Goal: Task Accomplishment & Management: Manage account settings

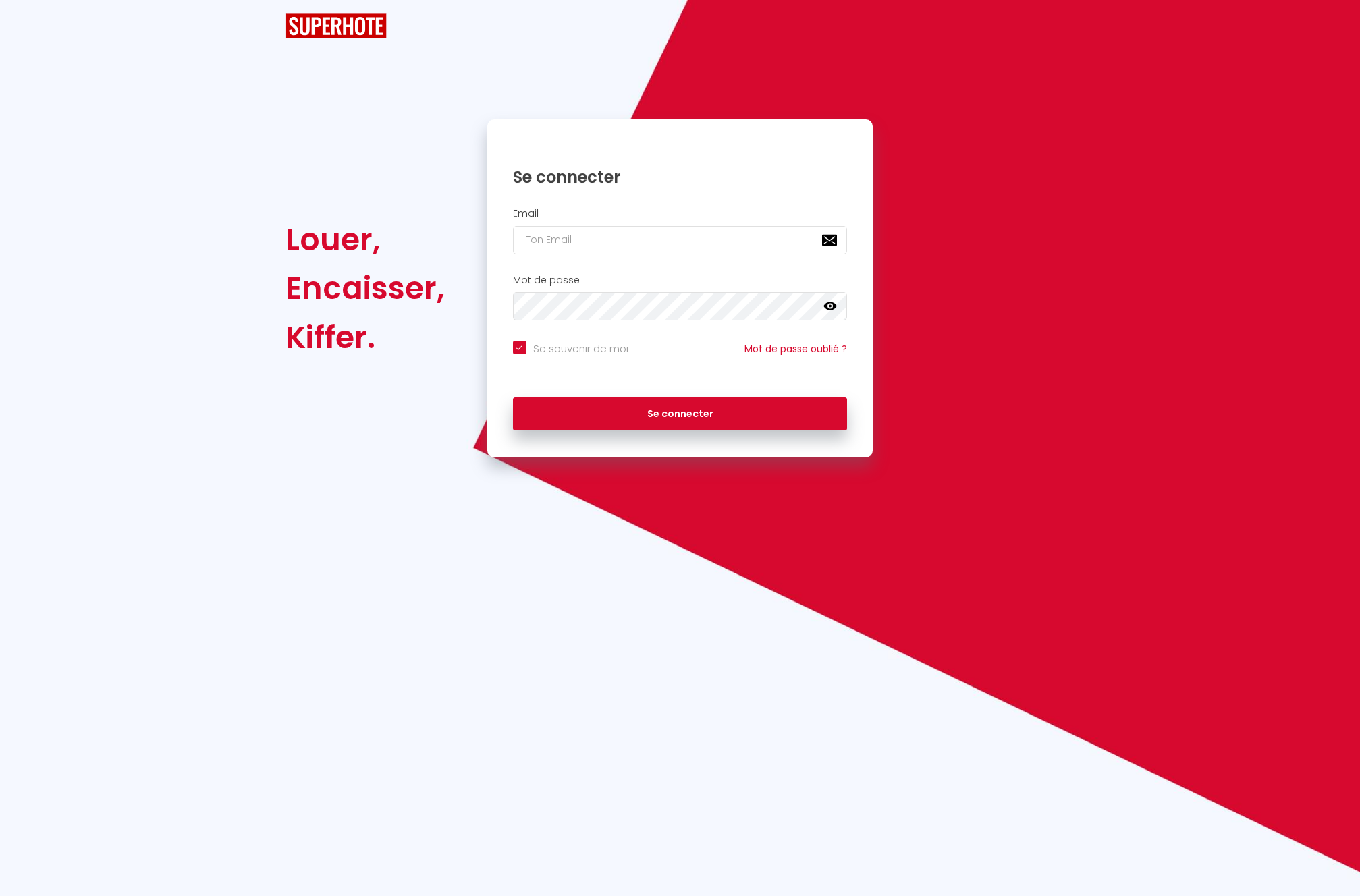
checkbox input "true"
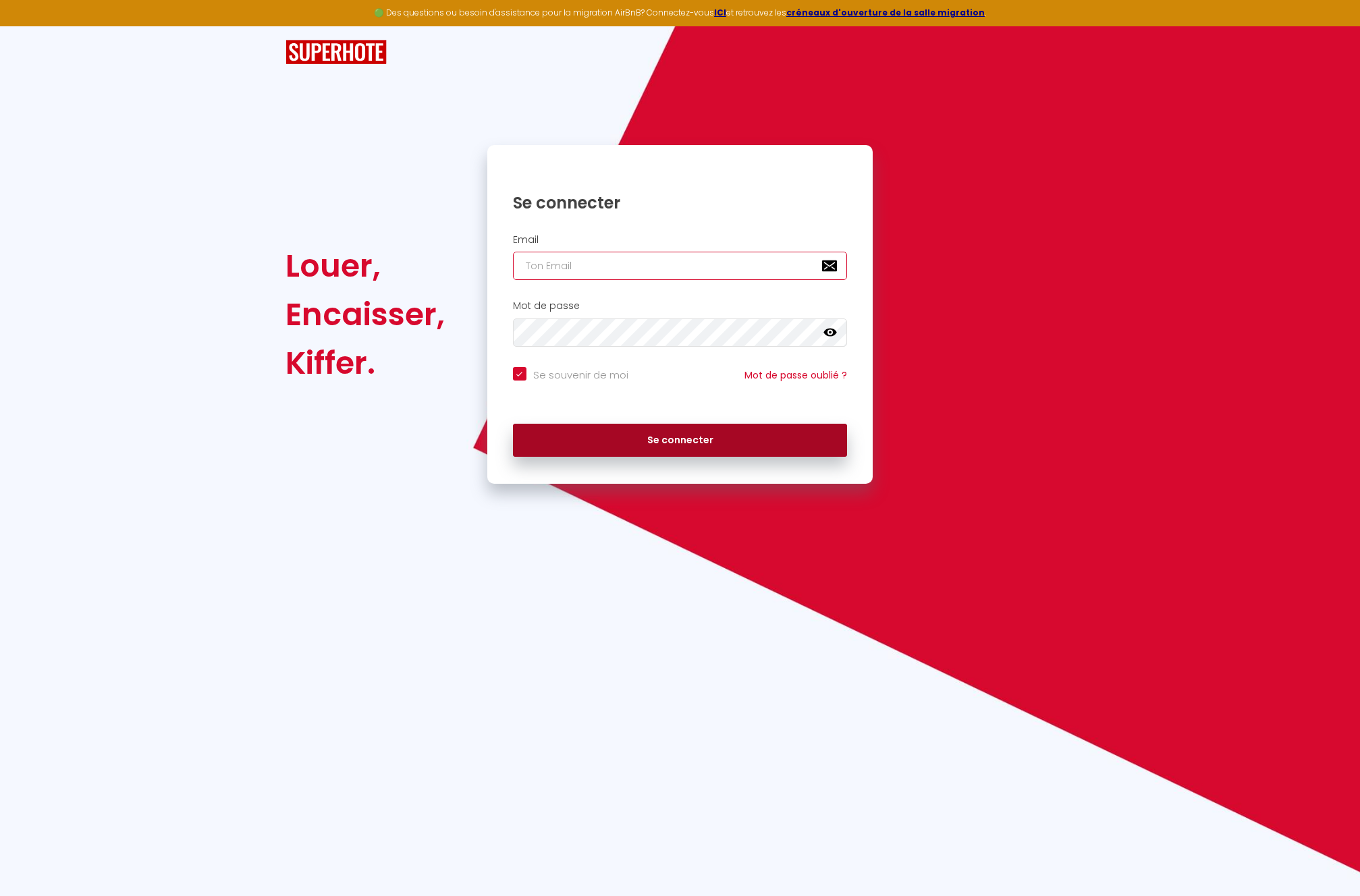
type input "[EMAIL_ADDRESS][DOMAIN_NAME]"
click at [682, 438] on button "Se connecter" at bounding box center [680, 440] width 334 height 34
checkbox input "true"
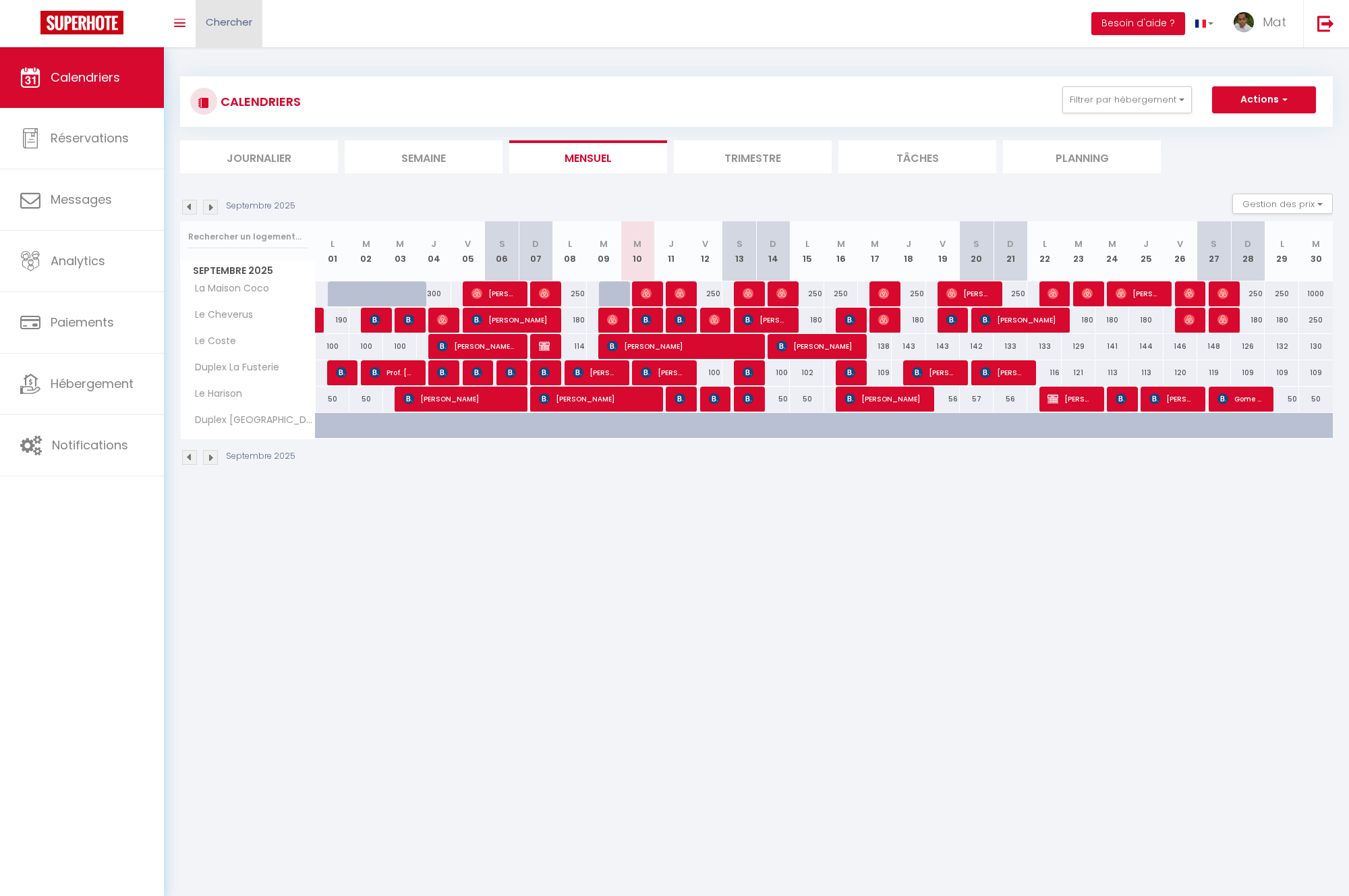
click at [256, 25] on link "Chercher" at bounding box center [229, 24] width 67 height 48
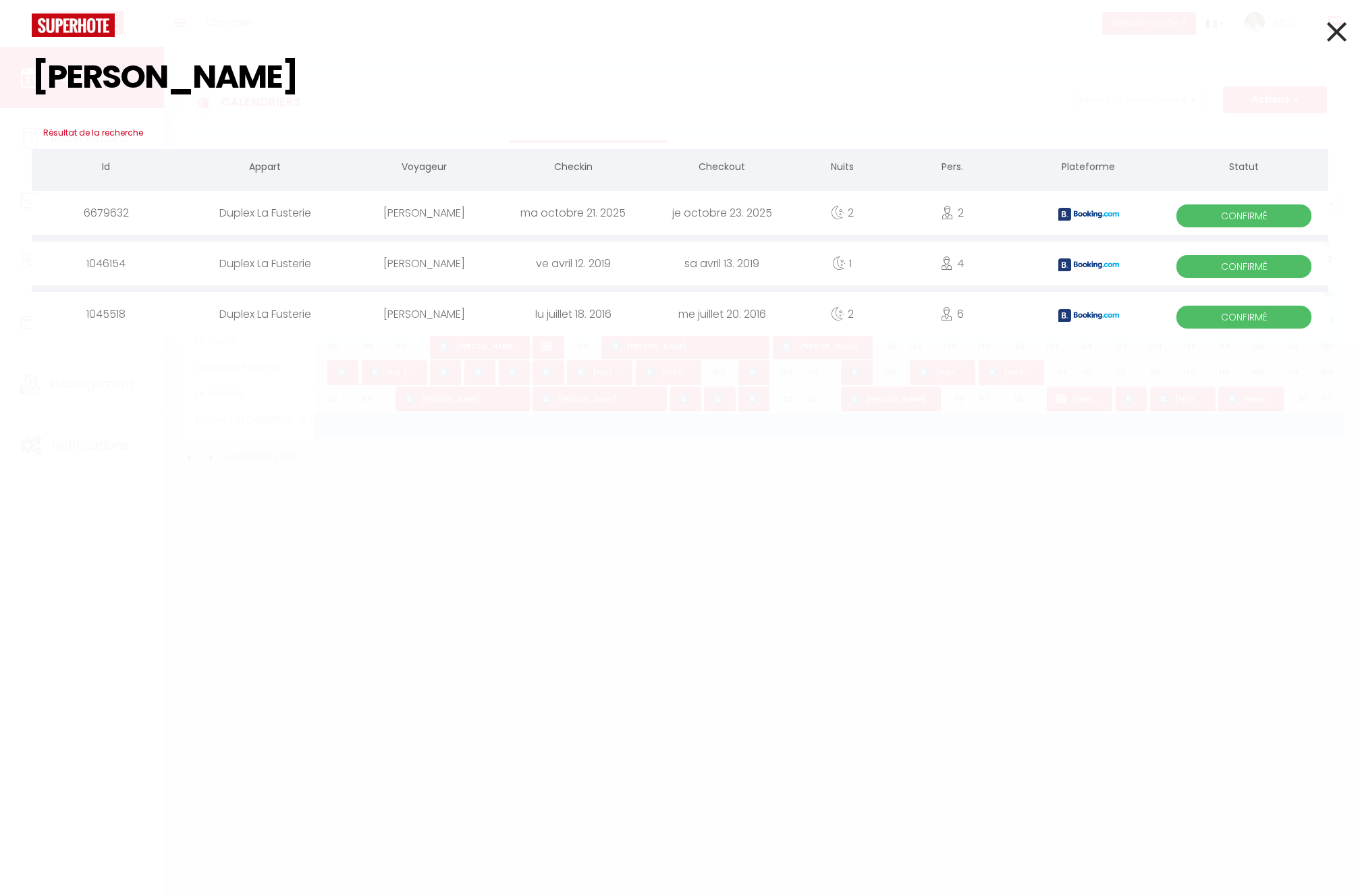
type input "[PERSON_NAME]"
click at [422, 210] on div "[PERSON_NAME]" at bounding box center [424, 212] width 149 height 44
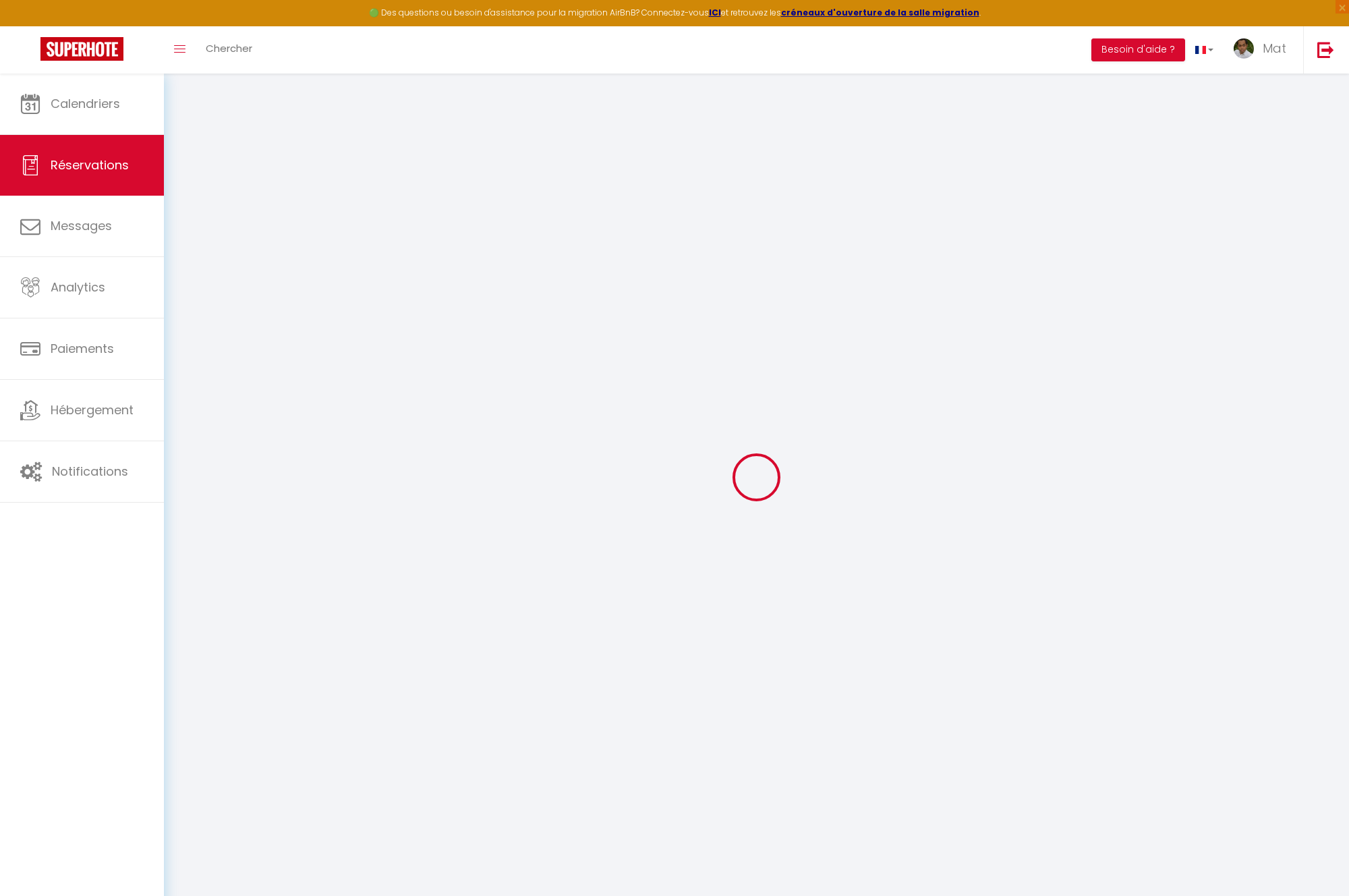
select select
select select "14"
checkbox input "false"
select select
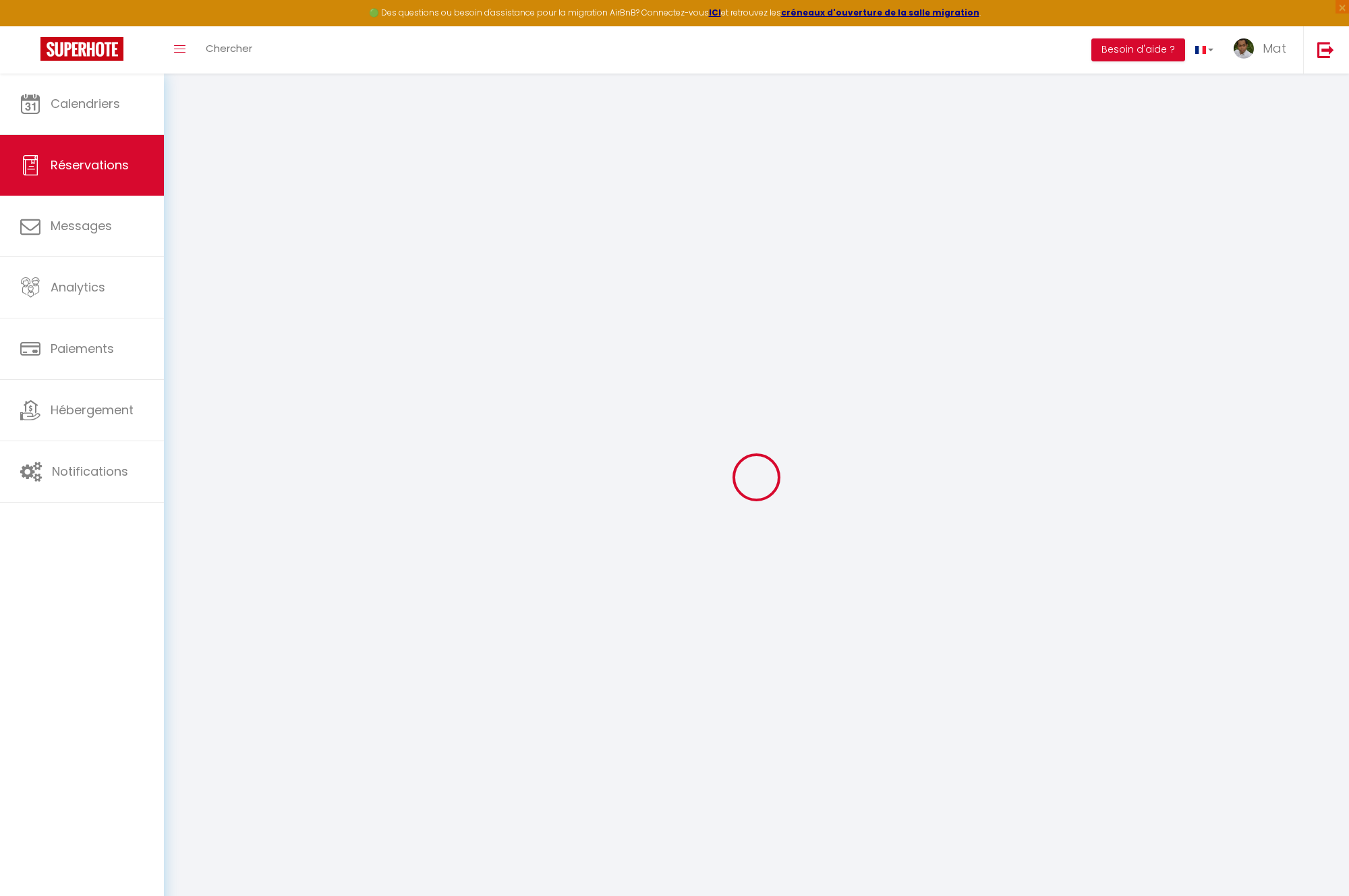
select select
checkbox input "false"
select select
checkbox input "false"
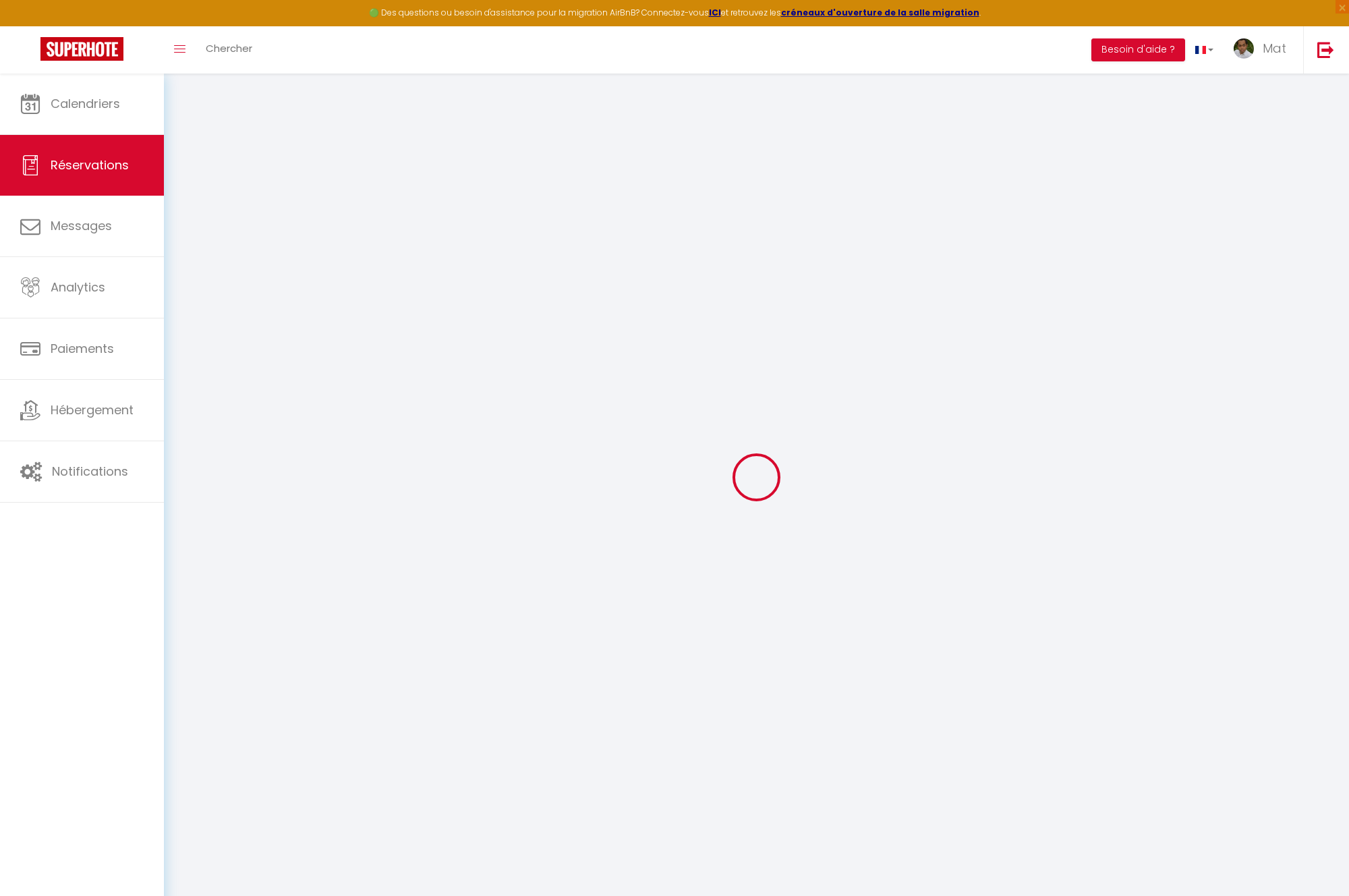
select select
checkbox input "false"
type voyageur0 "Reservation has a cancellation grace period. Do not charge if cancelled before …"
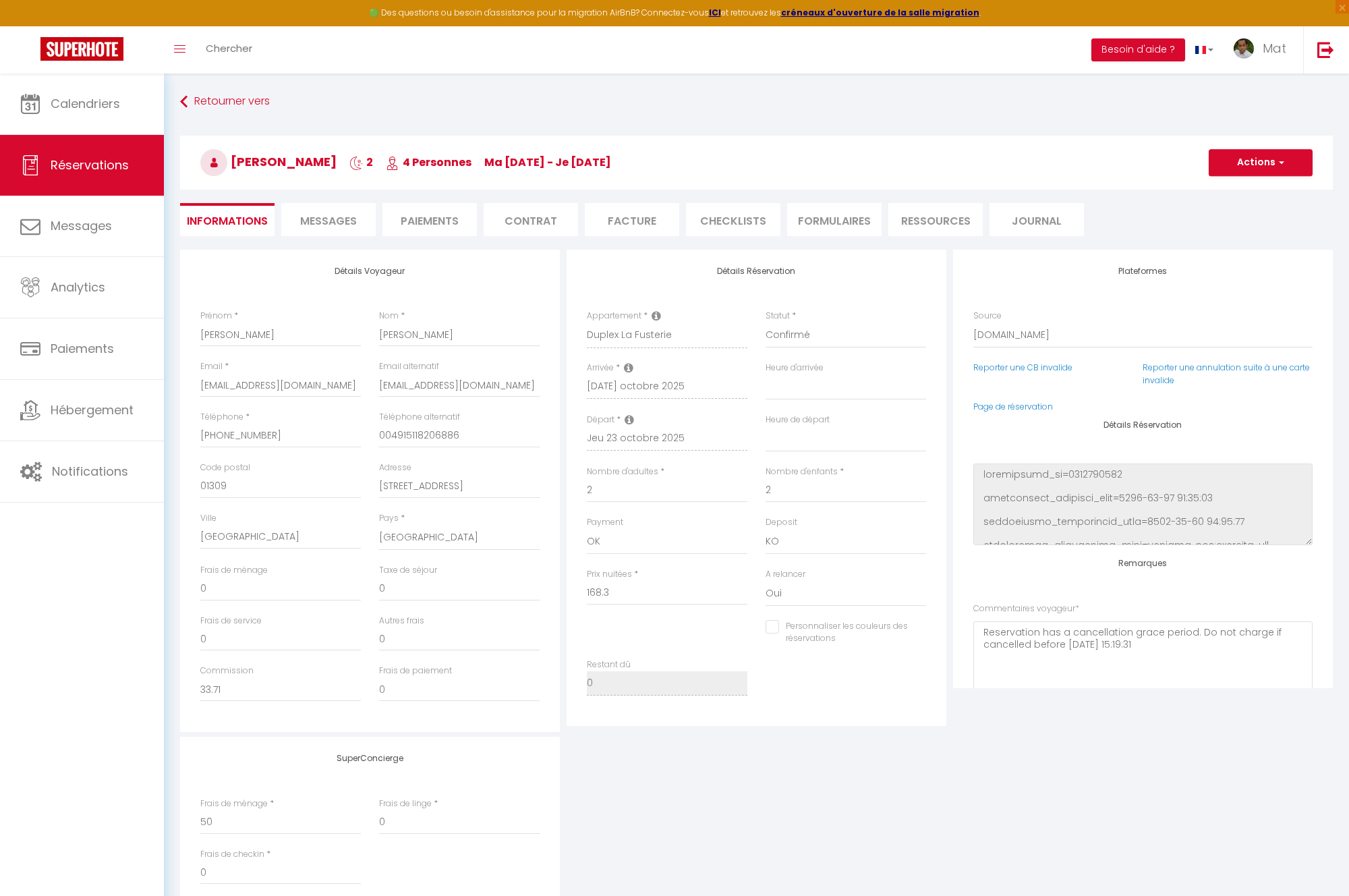
type input "30"
type input "9.8"
select select
checkbox input "false"
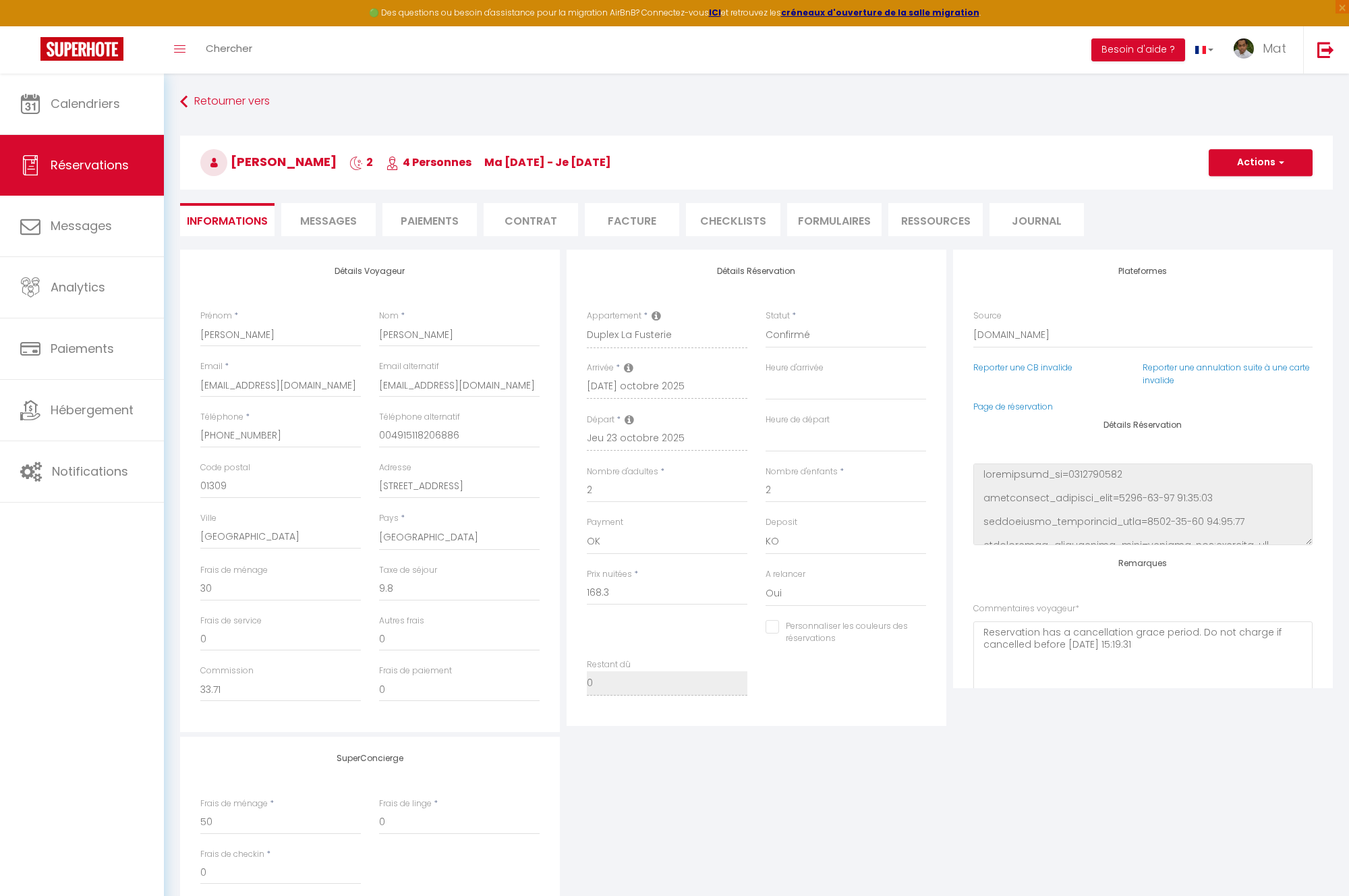
select select "17:00"
select select "10:00"
click at [221, 53] on span "Chercher" at bounding box center [229, 48] width 47 height 14
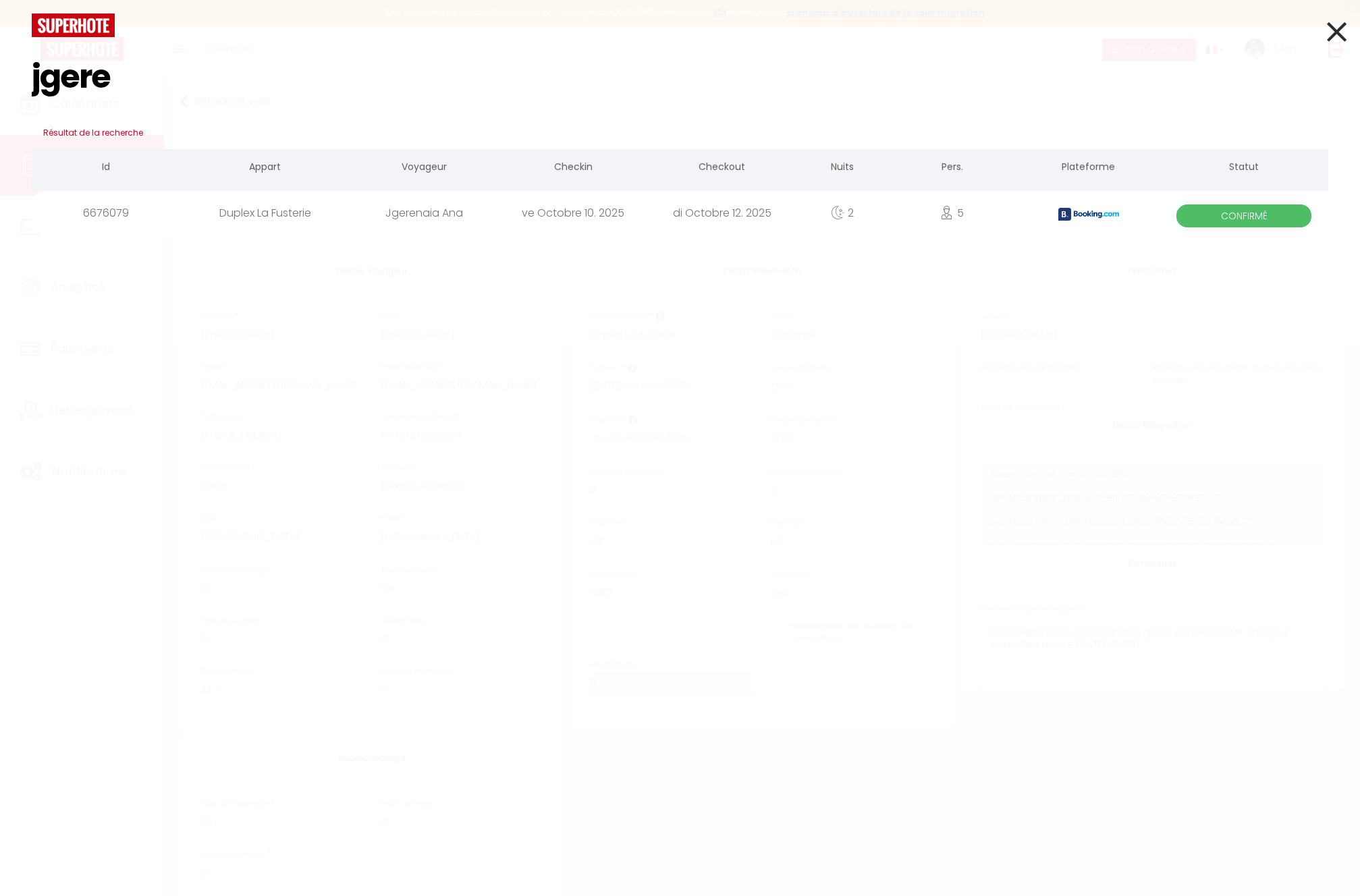
type input "jgere"
click at [1336, 29] on icon at bounding box center [1336, 32] width 20 height 34
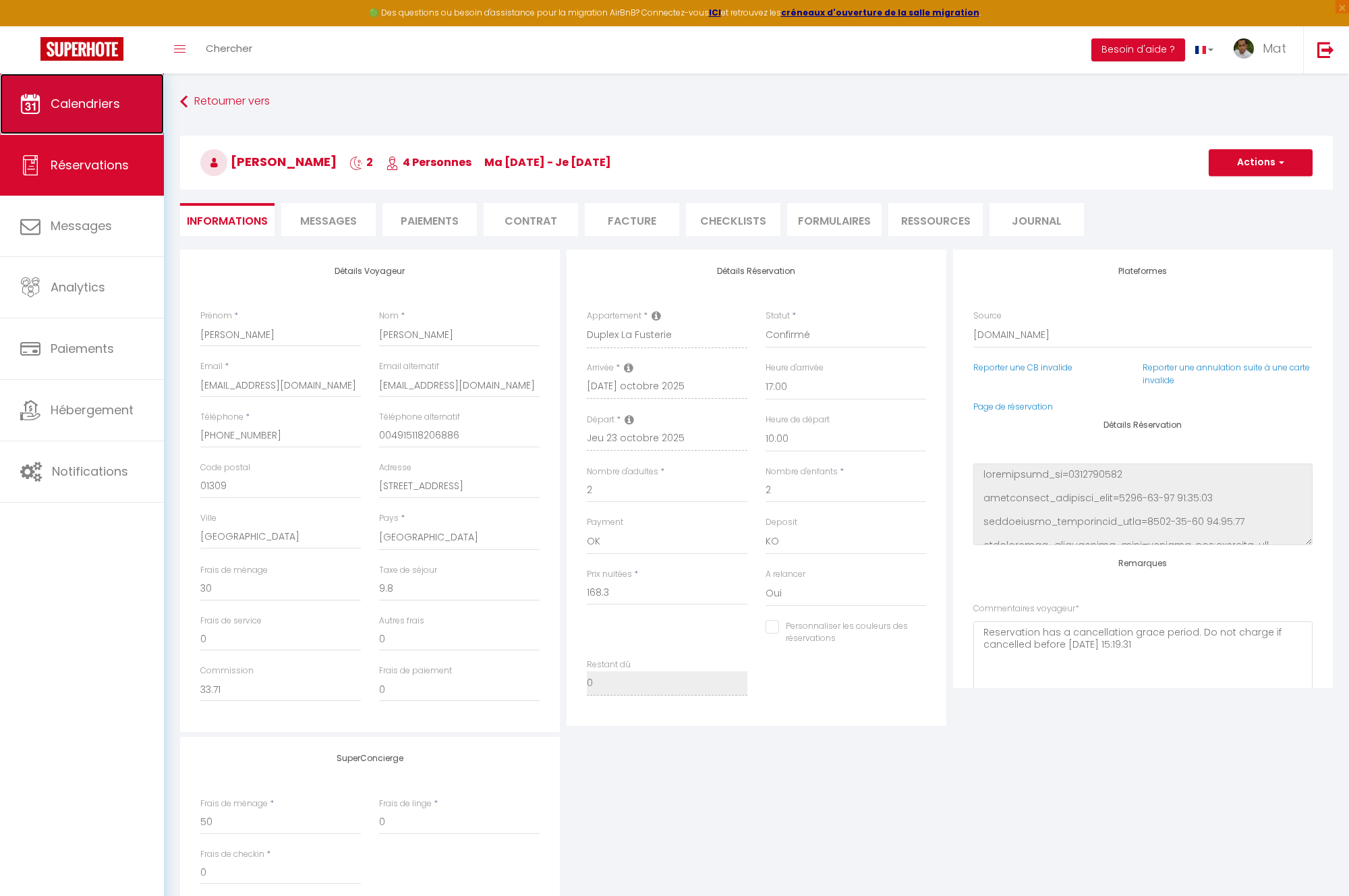
click at [107, 117] on link "Calendriers" at bounding box center [82, 104] width 164 height 61
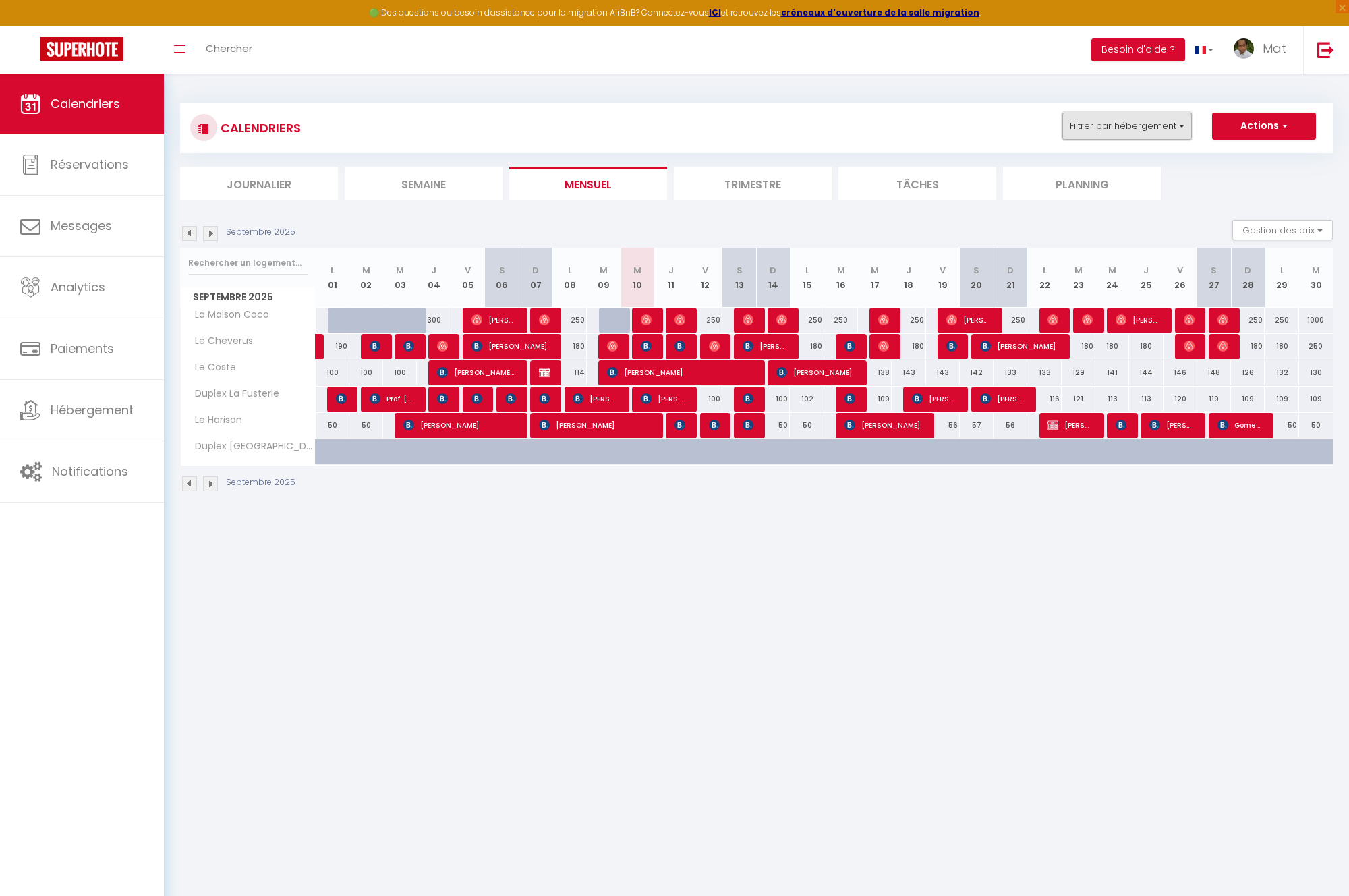
click at [1124, 132] on button "Filtrer par hébergement" at bounding box center [1126, 126] width 129 height 27
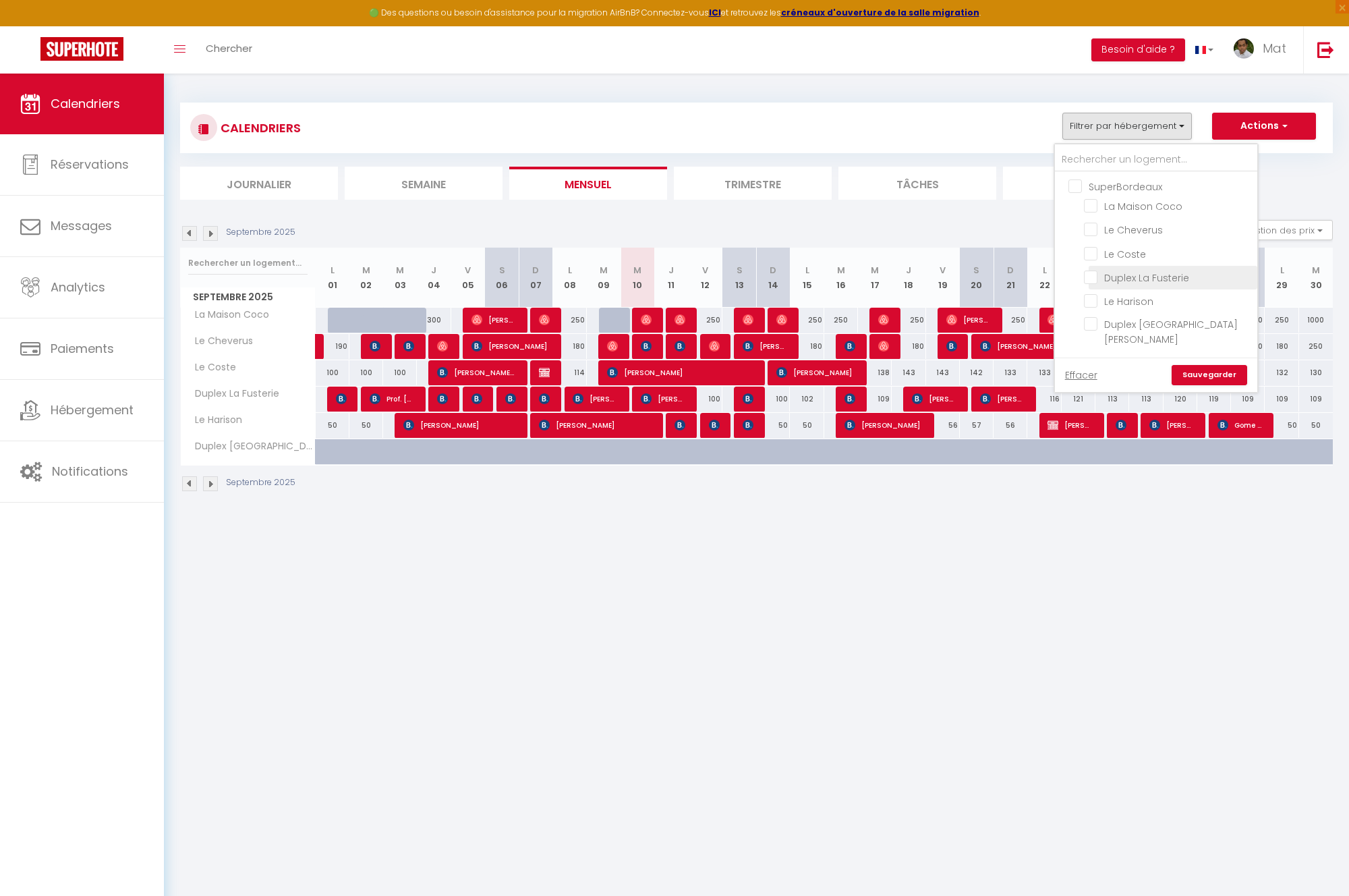
click at [1157, 280] on input "Duplex La Fusterie" at bounding box center [1168, 276] width 169 height 13
checkbox input "true"
checkbox input "false"
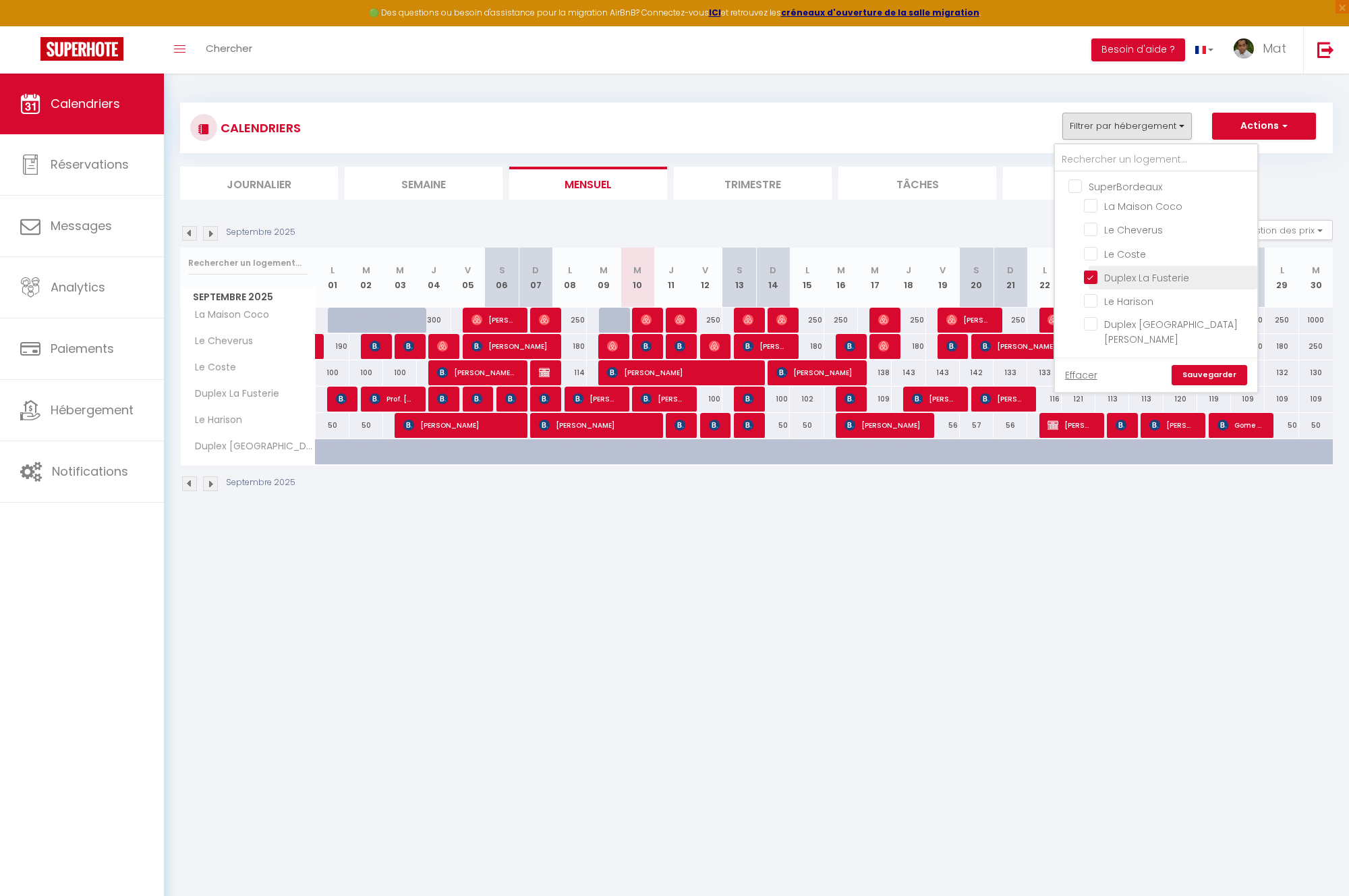
checkbox input "false"
click at [1214, 365] on link "Sauvegarder" at bounding box center [1209, 376] width 75 height 21
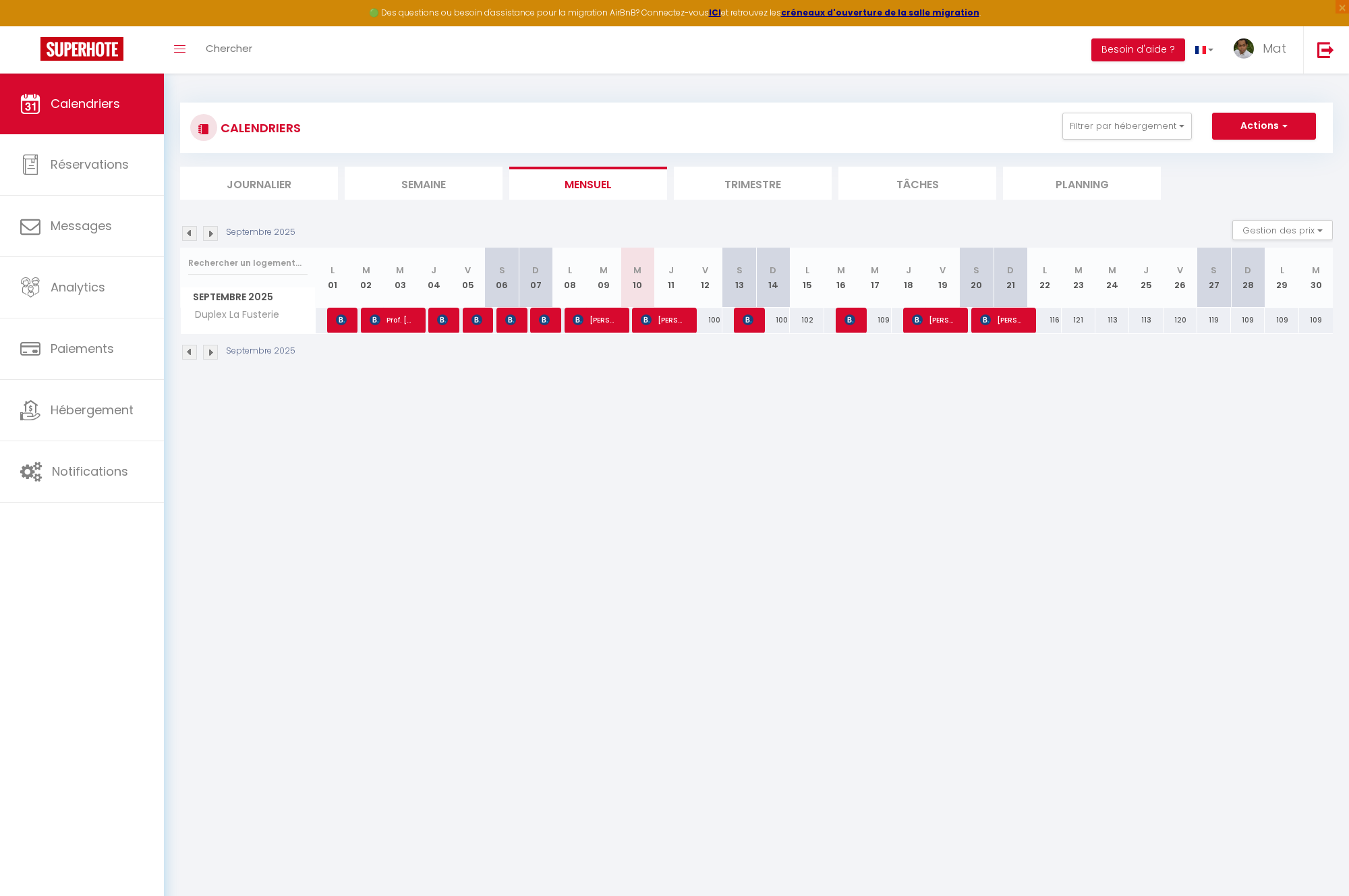
click at [211, 354] on img at bounding box center [210, 352] width 15 height 15
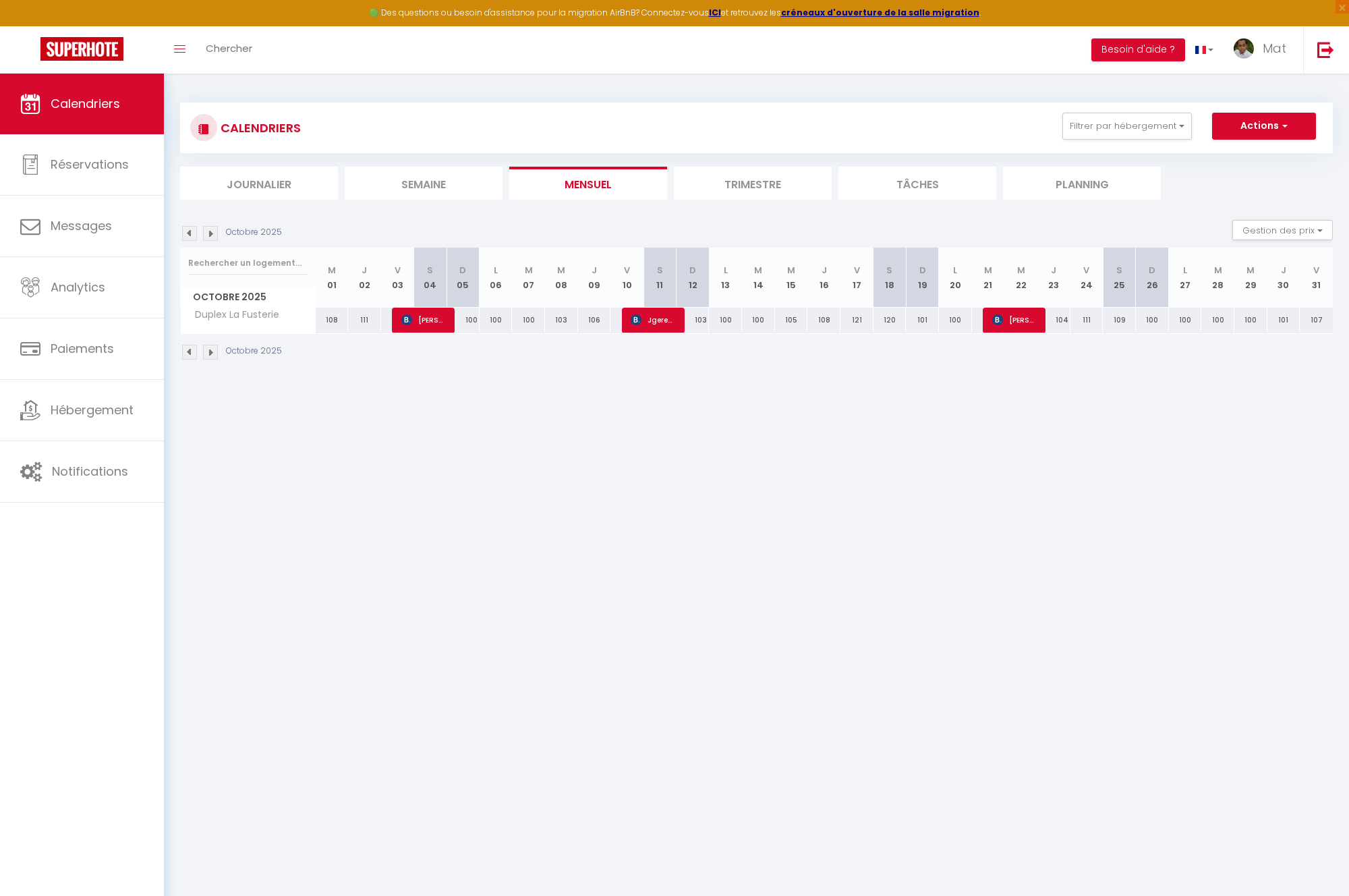
click at [211, 353] on img at bounding box center [210, 352] width 15 height 15
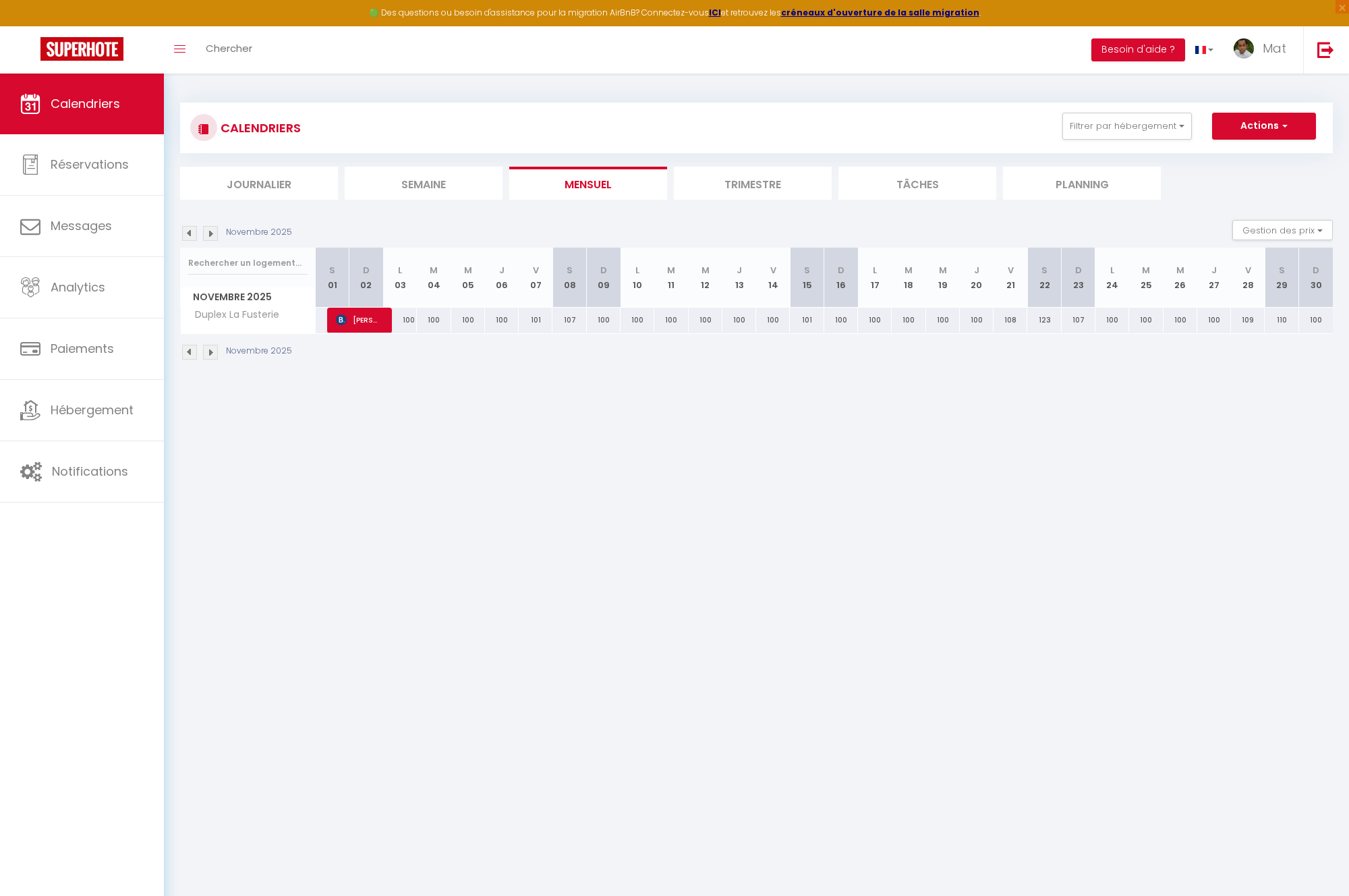
click at [193, 352] on img at bounding box center [189, 352] width 15 height 15
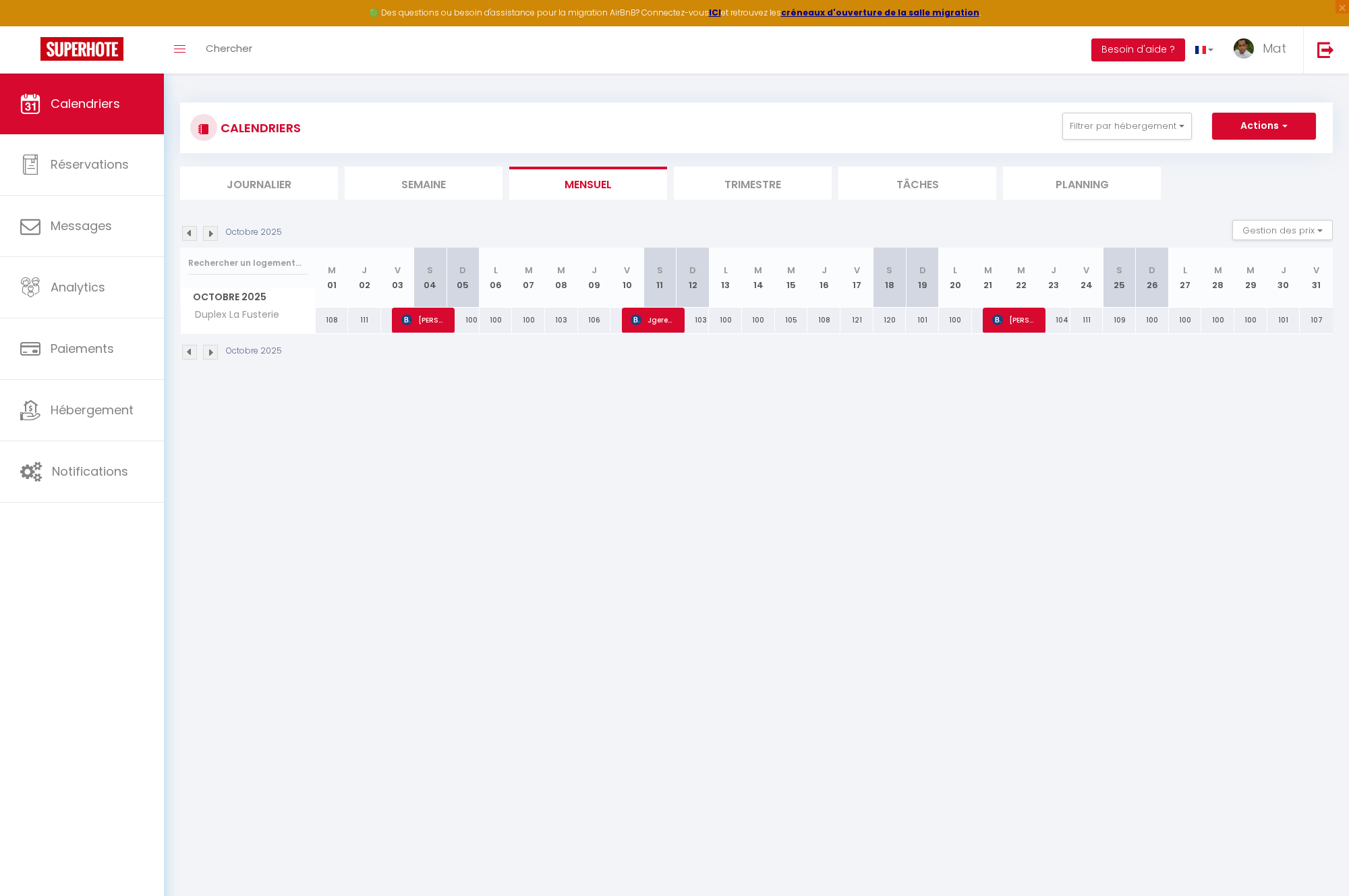
click at [194, 349] on img at bounding box center [189, 352] width 15 height 15
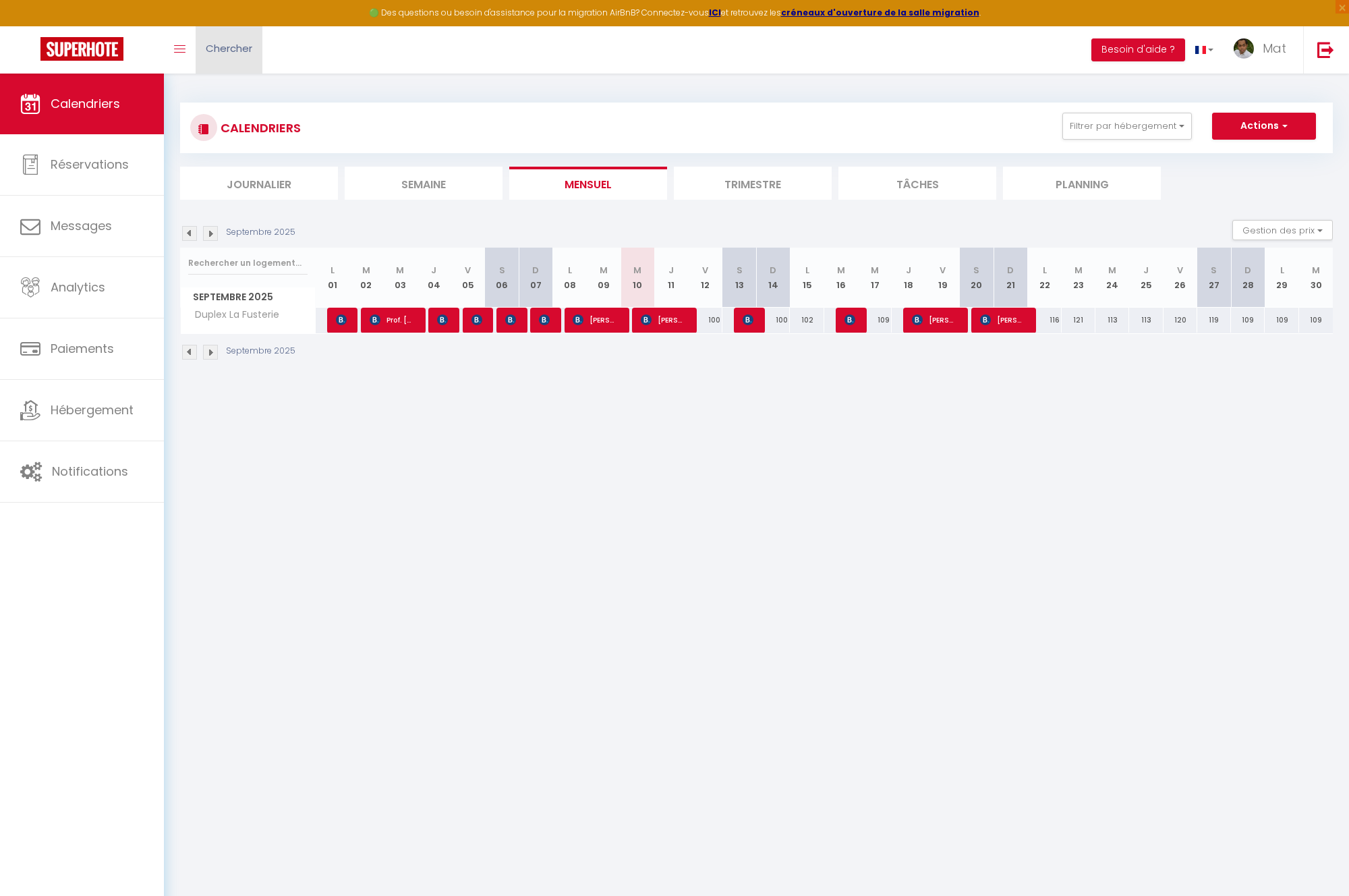
click at [233, 55] on link "Chercher" at bounding box center [229, 50] width 67 height 48
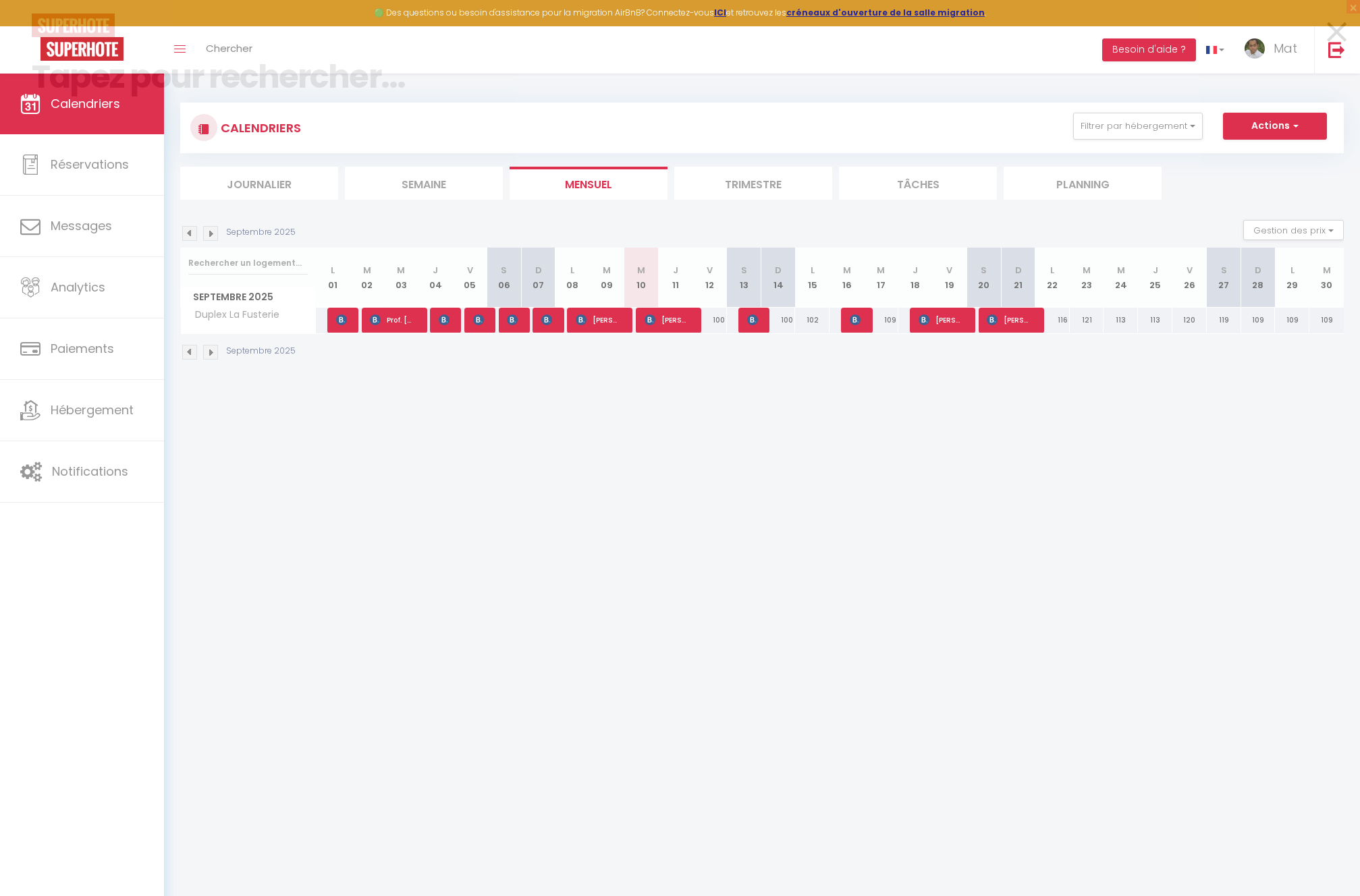
paste input "[PERSON_NAME]"
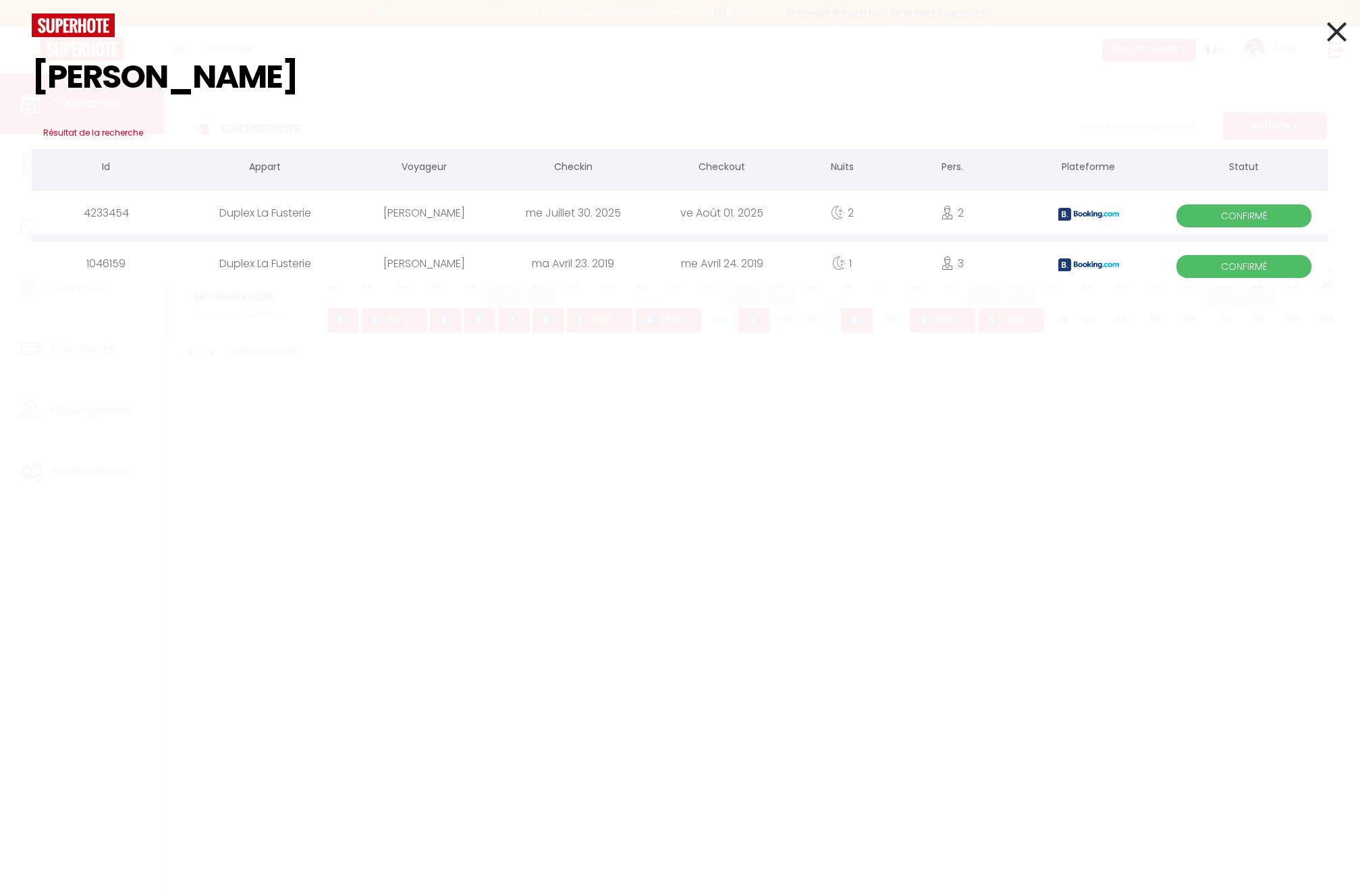
type input "[PERSON_NAME]"
click at [716, 428] on div "[PERSON_NAME] Résultat de la recherche Id Appart Voyageur Checkin Checkout Nuit…" at bounding box center [680, 448] width 1360 height 896
click at [1335, 25] on icon at bounding box center [1336, 32] width 20 height 34
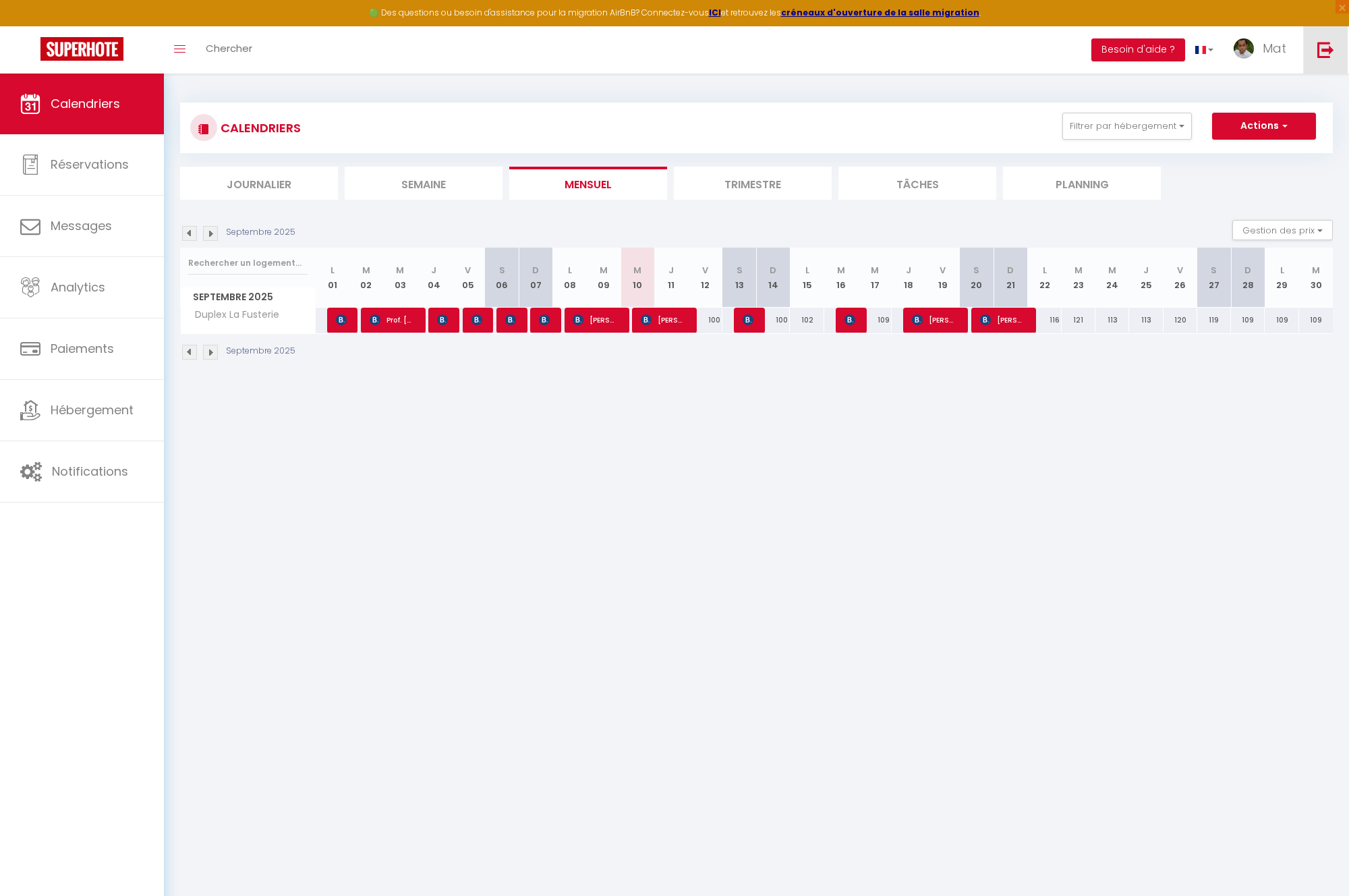
click at [1330, 48] on img at bounding box center [1325, 49] width 17 height 17
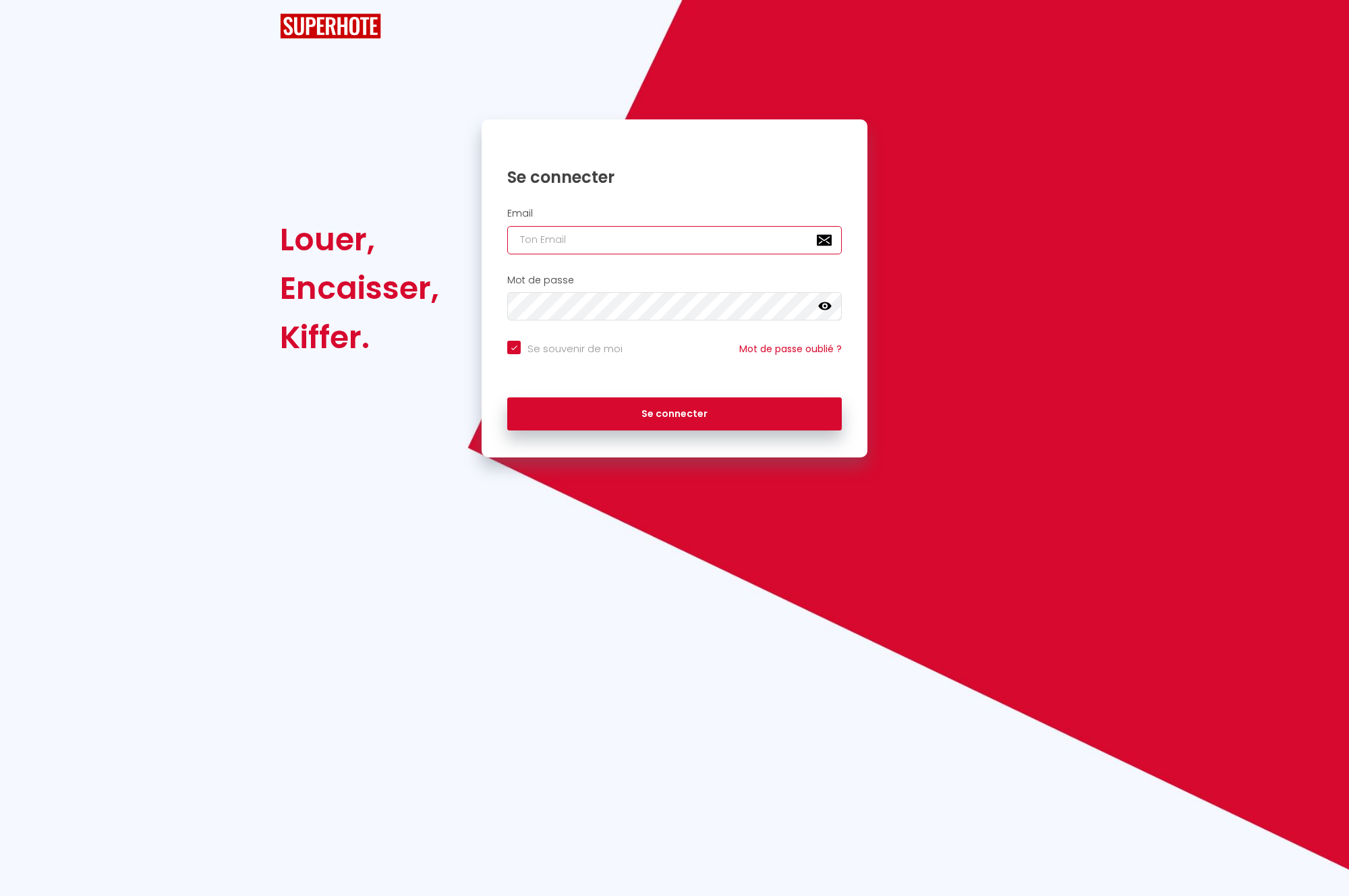
type input "[EMAIL_ADDRESS][DOMAIN_NAME]"
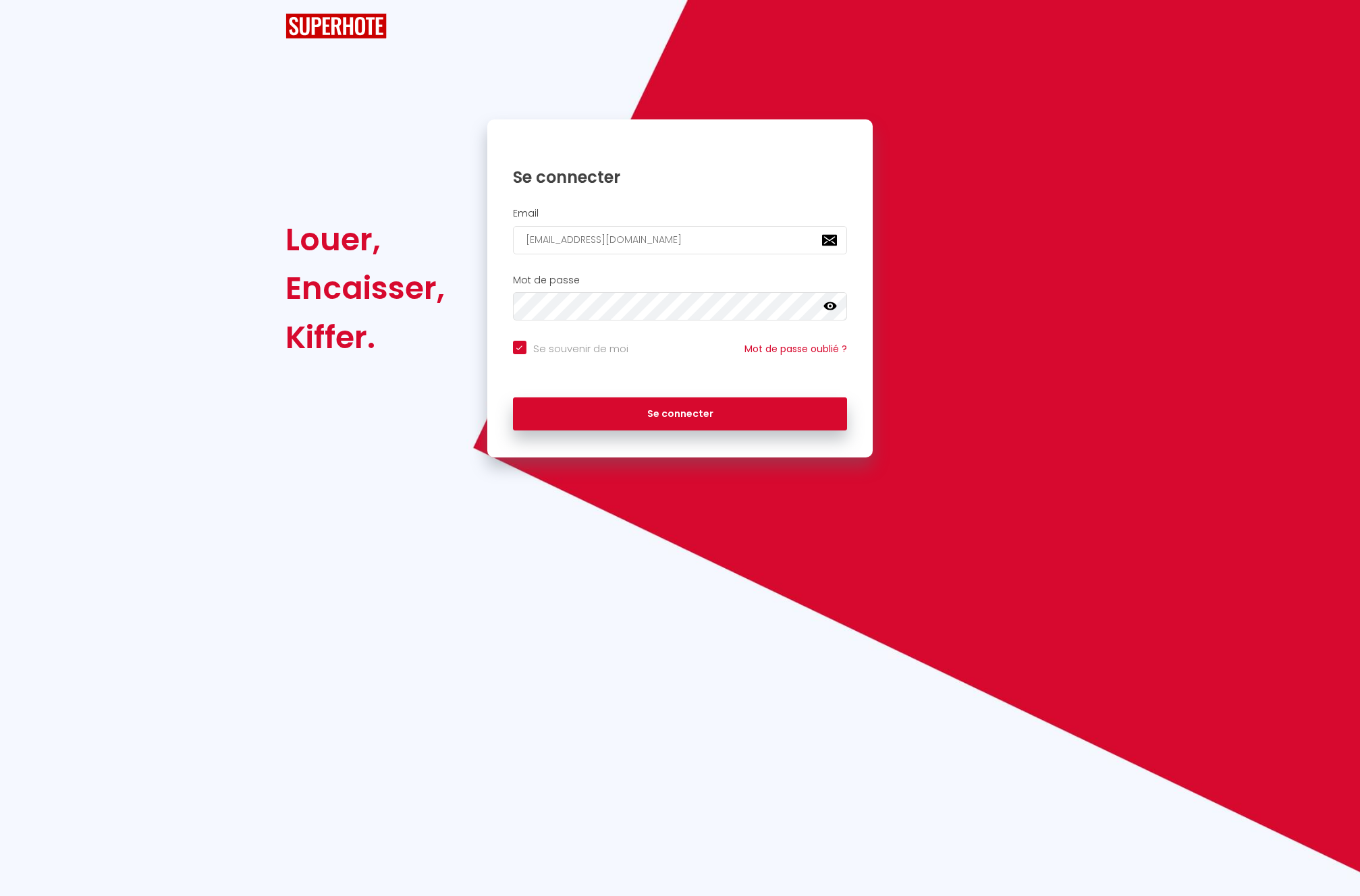
checkbox input "true"
